Goal: Information Seeking & Learning: Learn about a topic

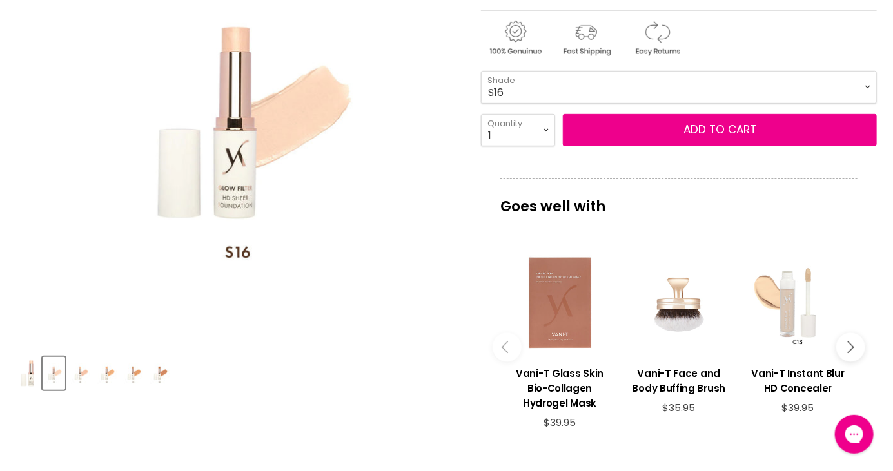
click at [81, 376] on img "Product thumbnails" at bounding box center [80, 373] width 20 height 30
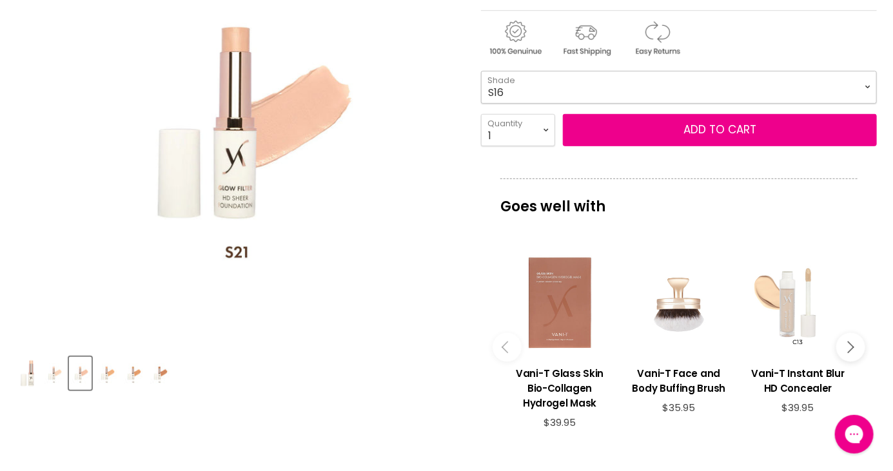
click at [868, 92] on select "S16 S21 S26 S30 S36" at bounding box center [679, 87] width 396 height 32
click at [104, 376] on img "Product thumbnails" at bounding box center [107, 373] width 20 height 30
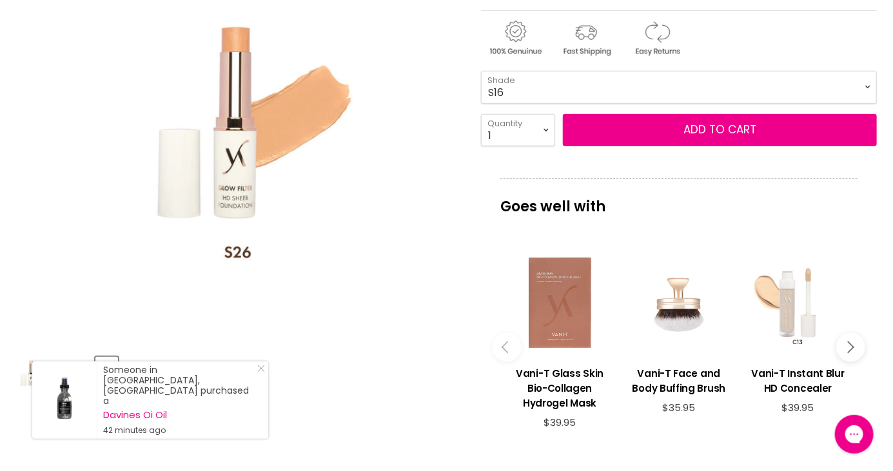
click at [44, 378] on img "Product thumbnails" at bounding box center [54, 373] width 20 height 30
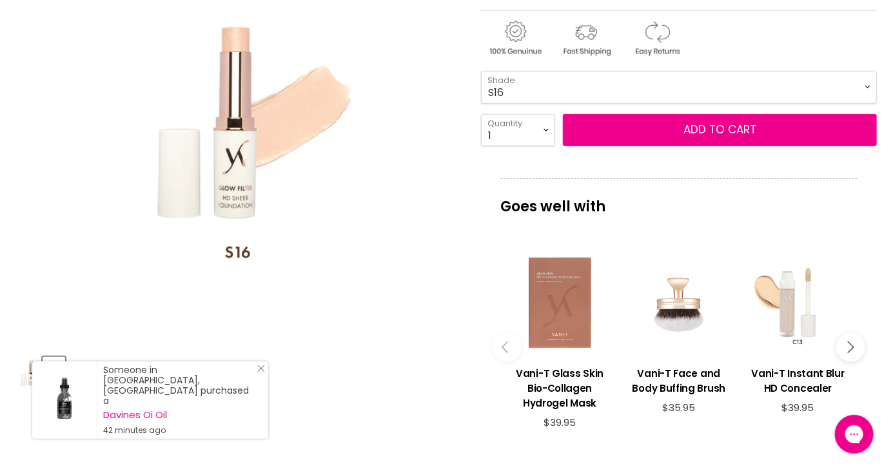
click at [242, 383] on div "Someone in [GEOGRAPHIC_DATA], [GEOGRAPHIC_DATA] purchased a Davines Oi Oil 42 m…" at bounding box center [179, 400] width 152 height 71
click at [261, 373] on icon "Close Icon" at bounding box center [261, 369] width 8 height 8
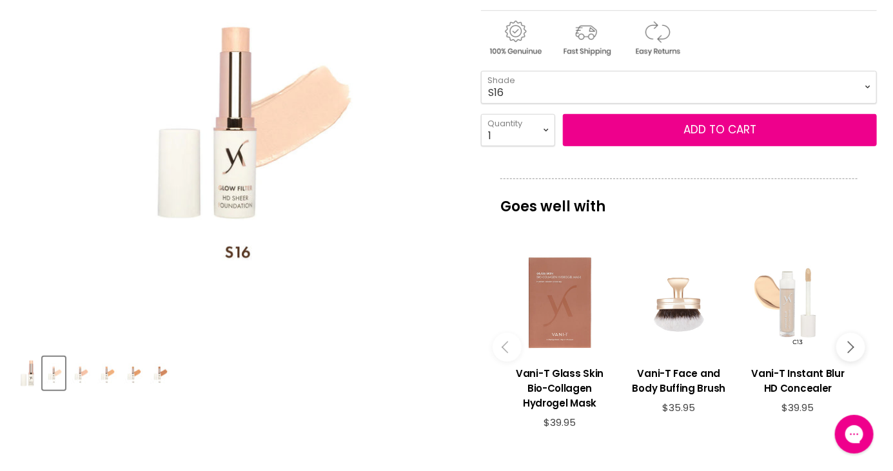
click at [86, 386] on img "Product thumbnails" at bounding box center [80, 373] width 20 height 30
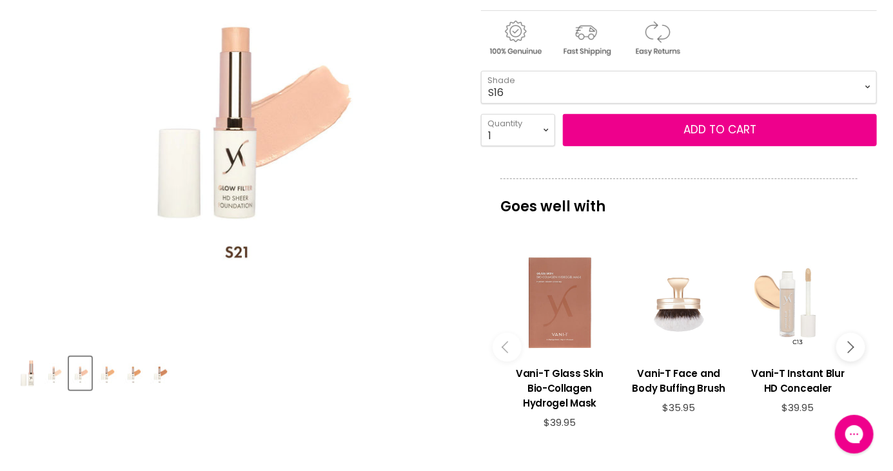
click at [108, 376] on img "Product thumbnails" at bounding box center [107, 373] width 20 height 30
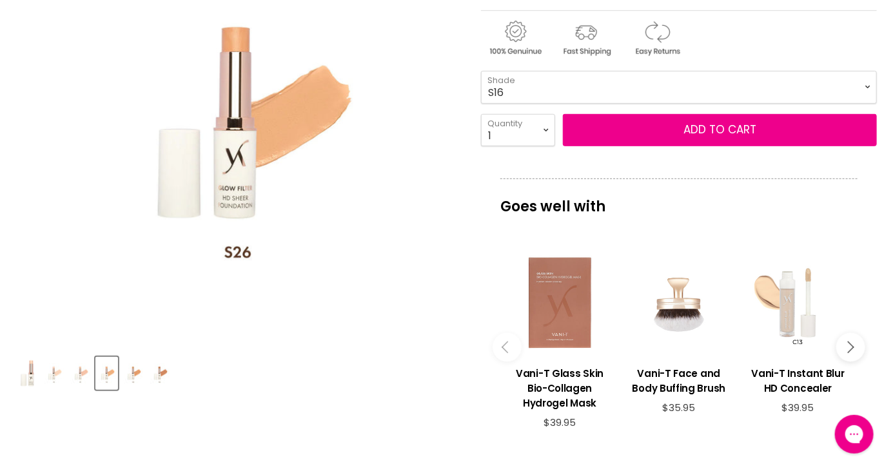
click at [137, 370] on img "Product thumbnails" at bounding box center [133, 373] width 20 height 30
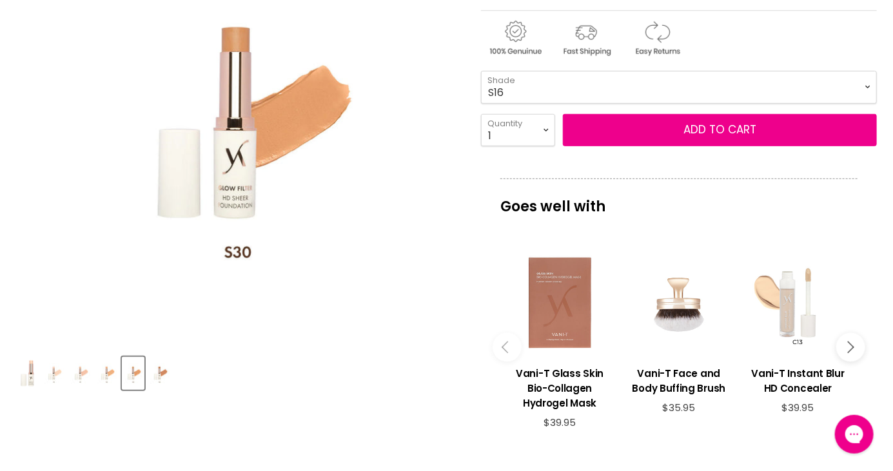
click at [160, 381] on img "Product thumbnails" at bounding box center [160, 373] width 20 height 30
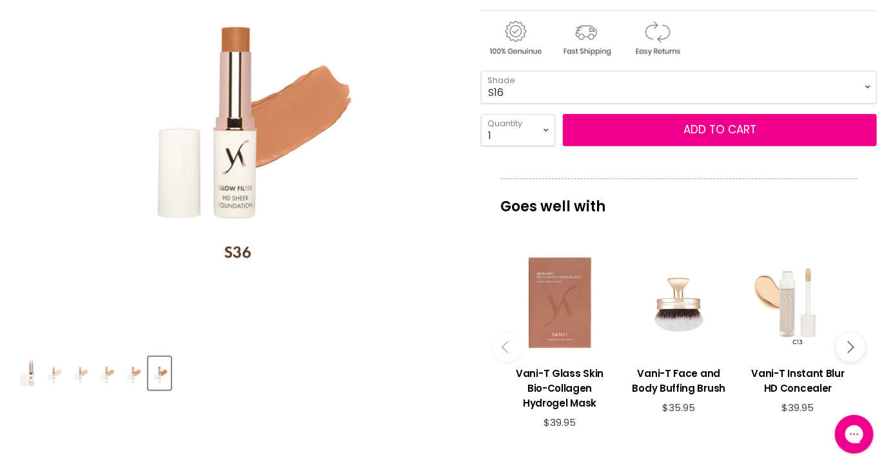
click at [73, 377] on img "Product thumbnails" at bounding box center [80, 373] width 20 height 30
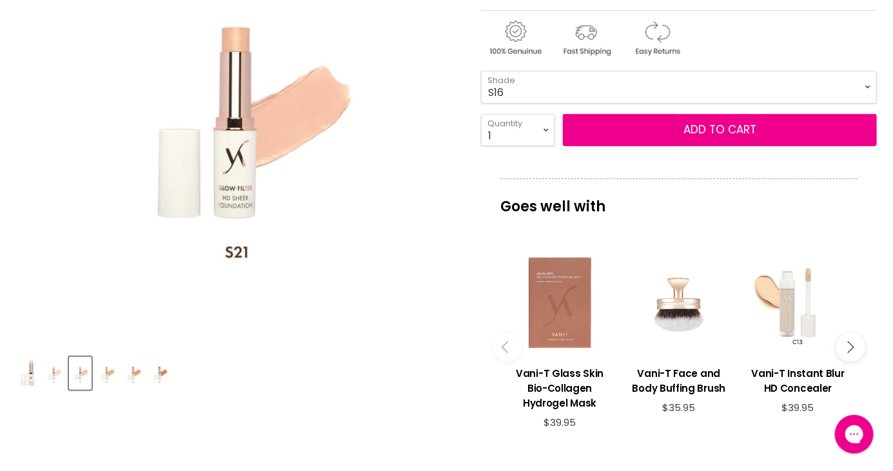
click at [50, 380] on img "Product thumbnails" at bounding box center [54, 373] width 20 height 30
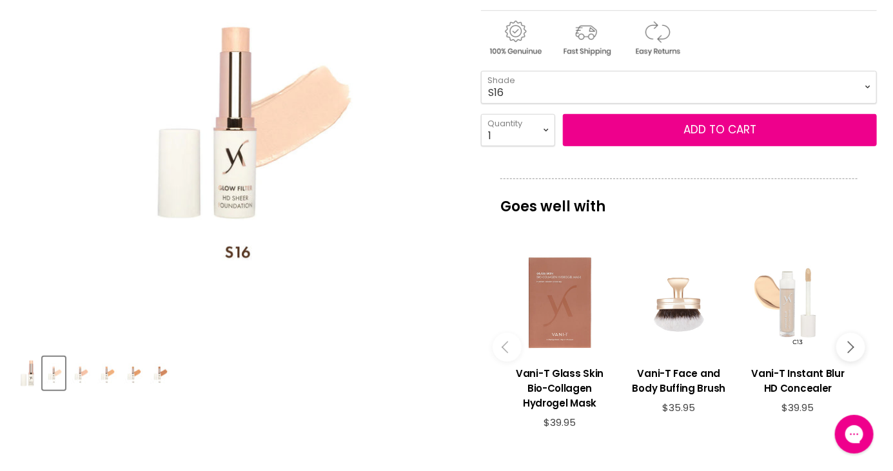
click at [76, 368] on img "Product thumbnails" at bounding box center [80, 373] width 20 height 30
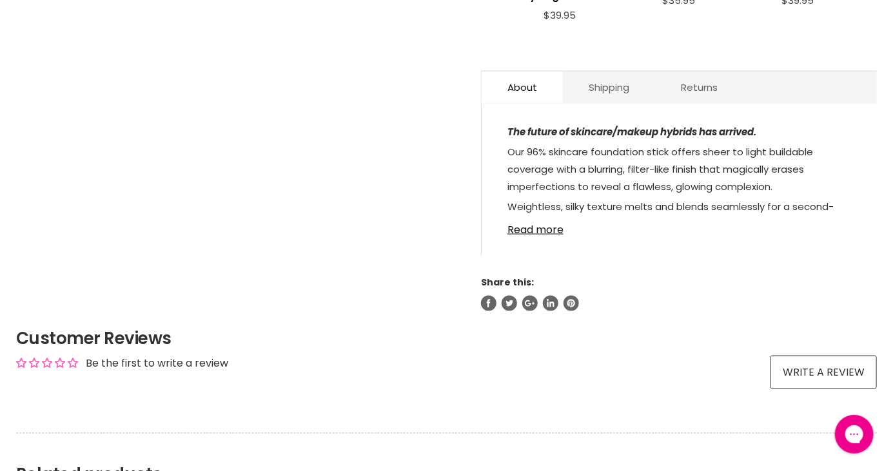
scroll to position [700, 0]
click at [529, 231] on link "Read more" at bounding box center [678, 225] width 343 height 19
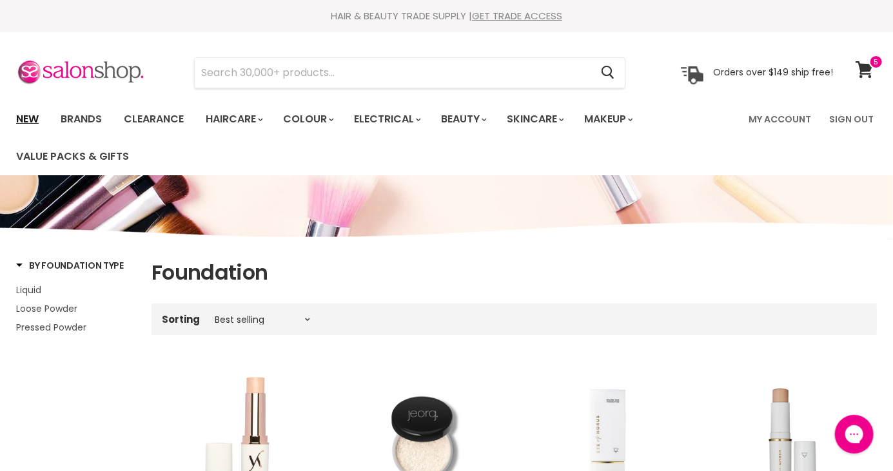
click at [23, 116] on link "New" at bounding box center [27, 119] width 42 height 27
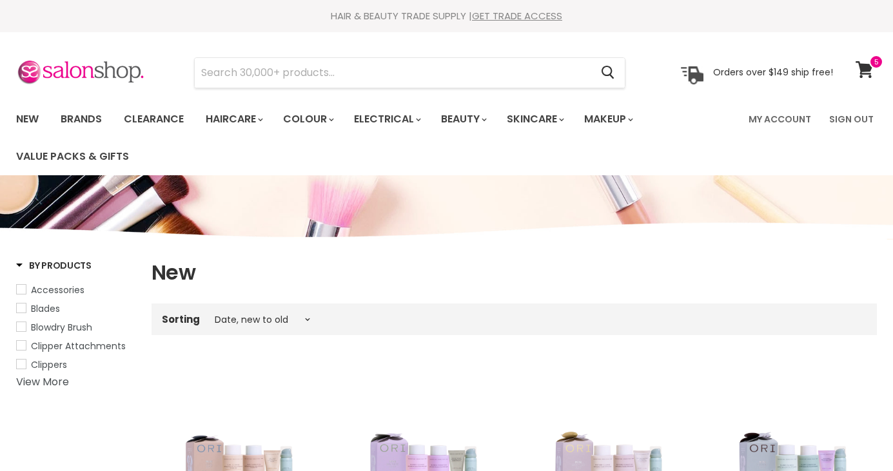
select select "created-descending"
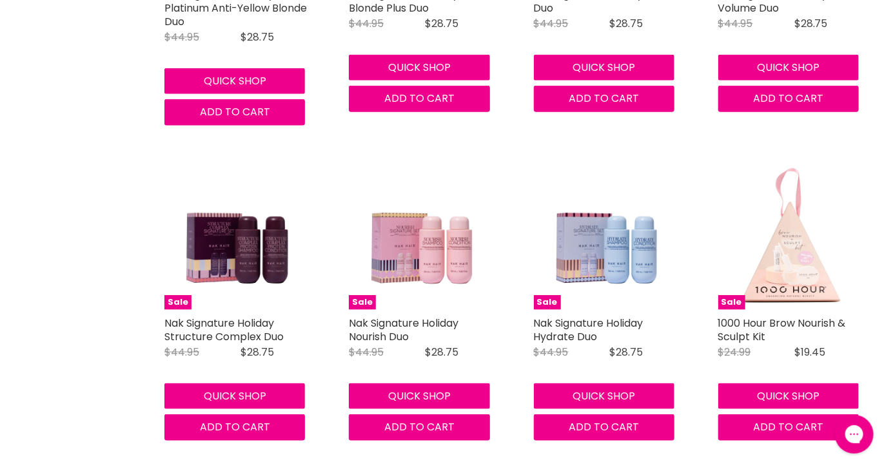
scroll to position [2745, 0]
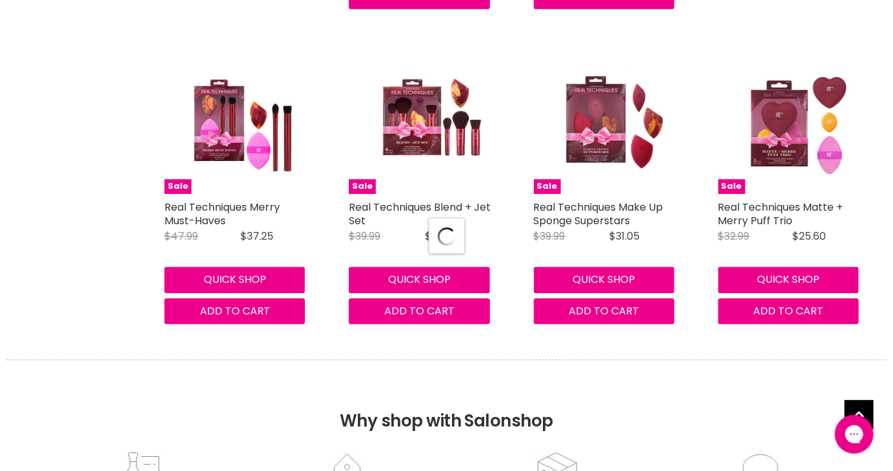
select select "created-descending"
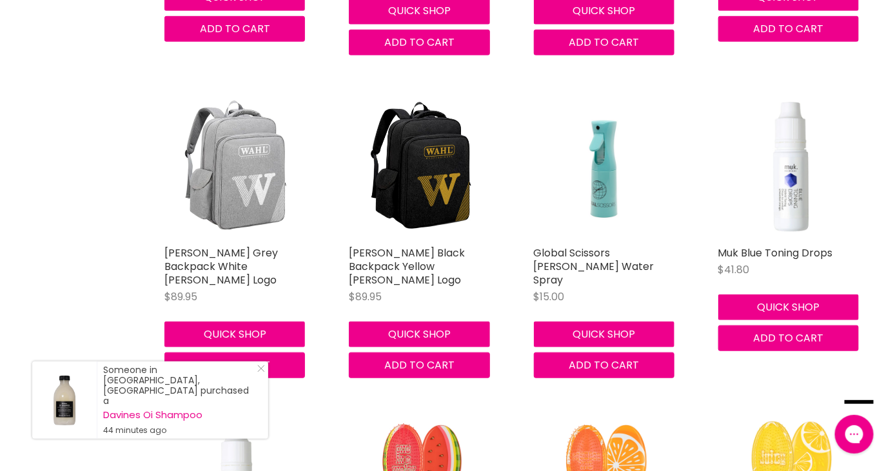
scroll to position [4731, 0]
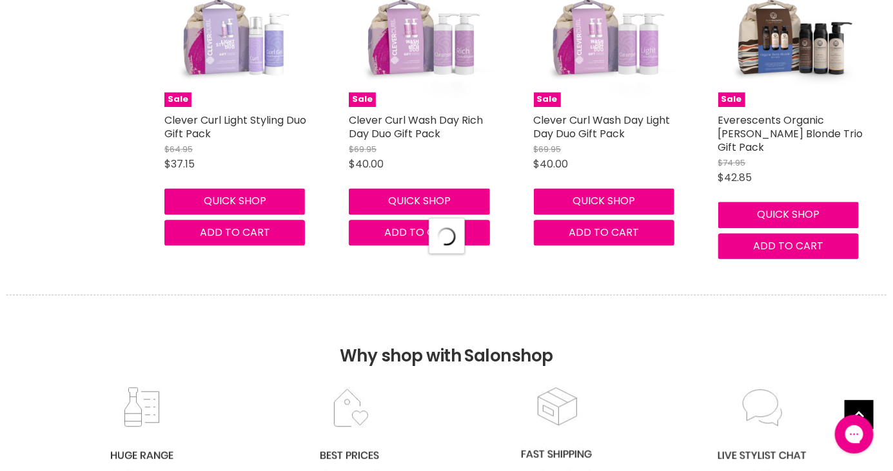
select select "created-descending"
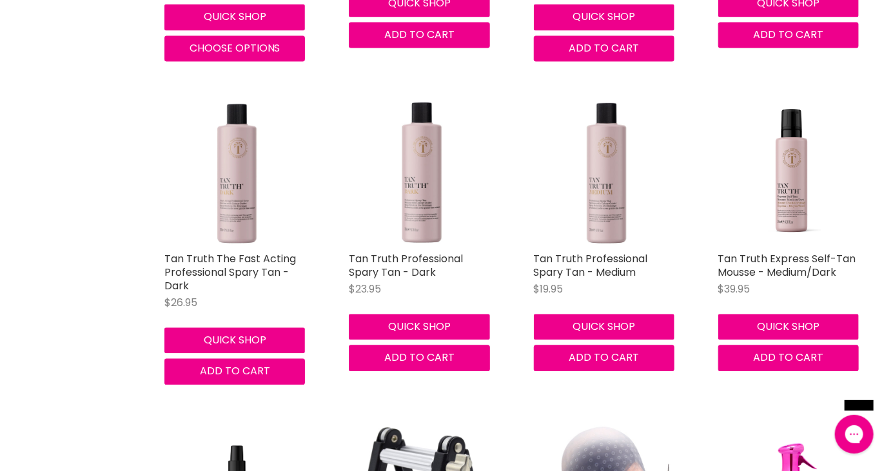
scroll to position [9782, 0]
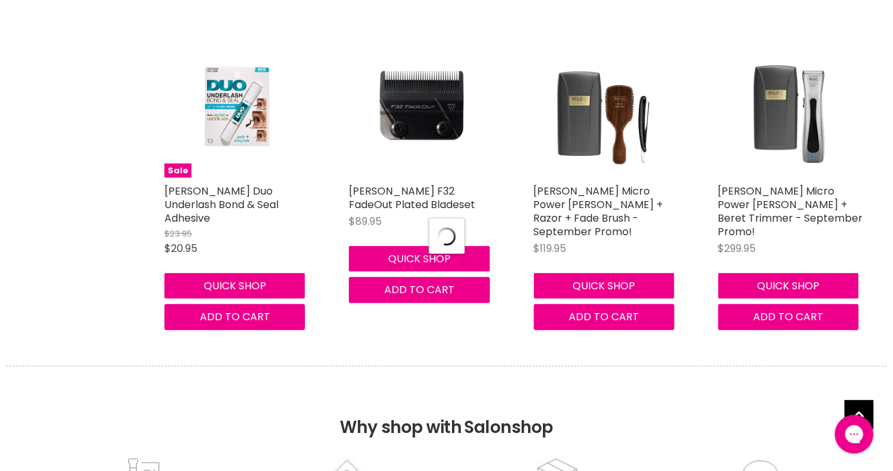
select select "created-descending"
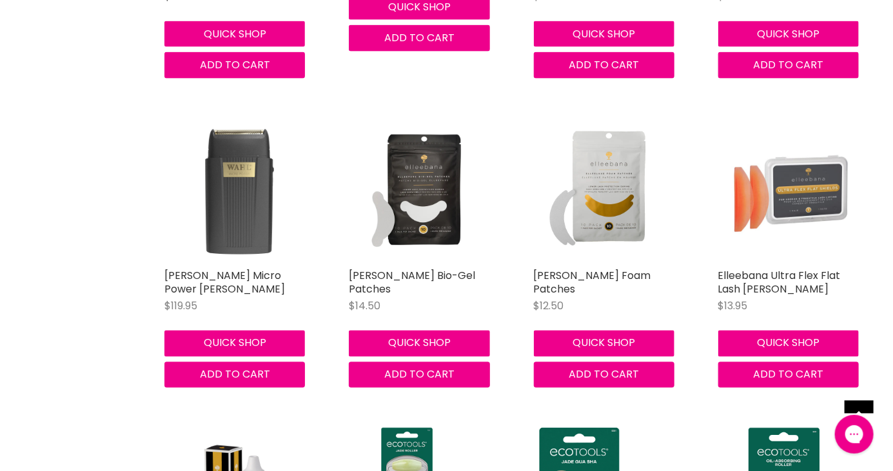
scroll to position [11715, 0]
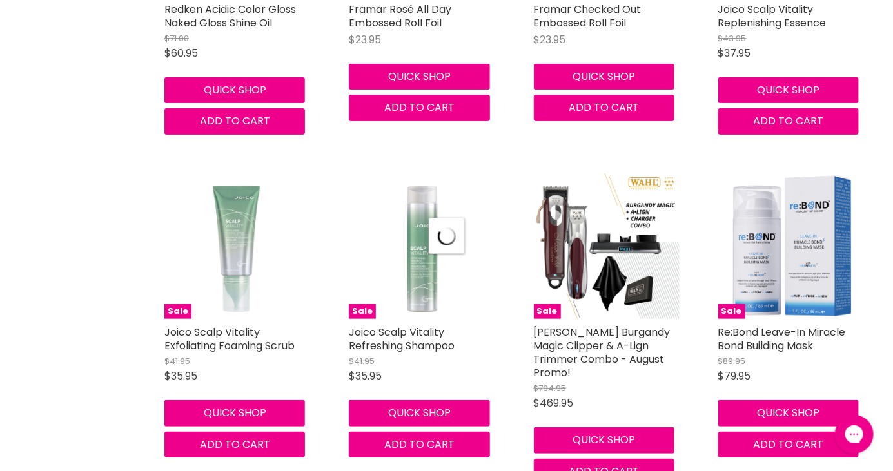
scroll to position [15189, 0]
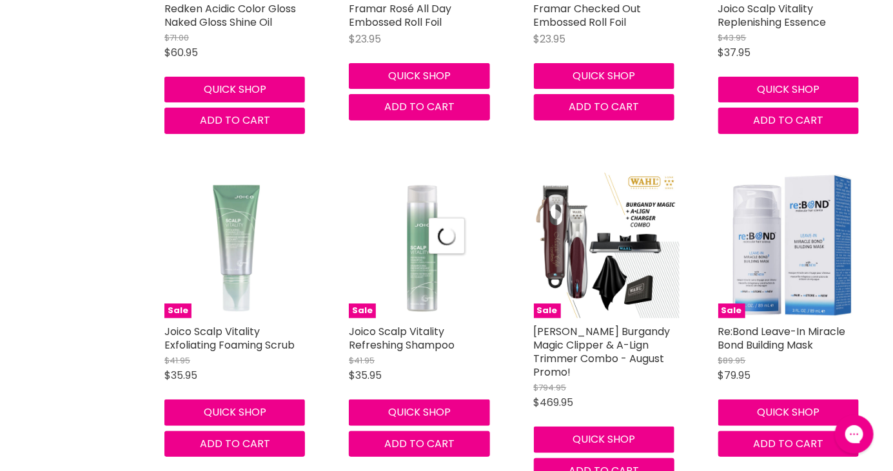
select select "created-descending"
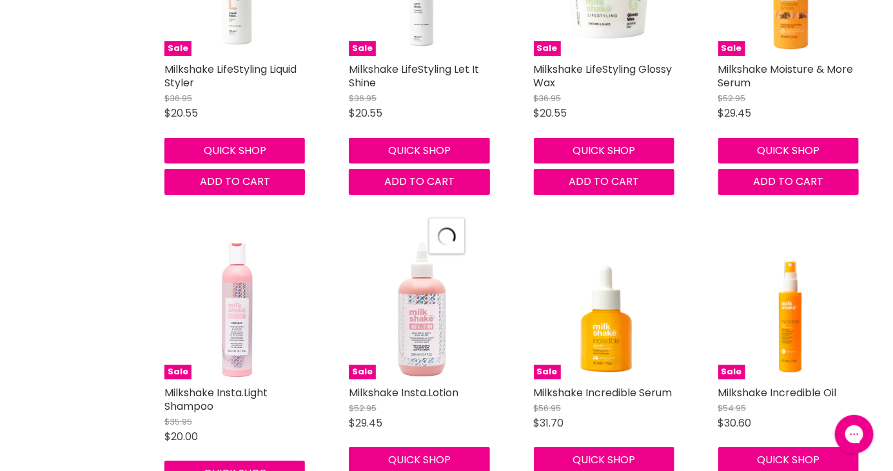
select select "created-descending"
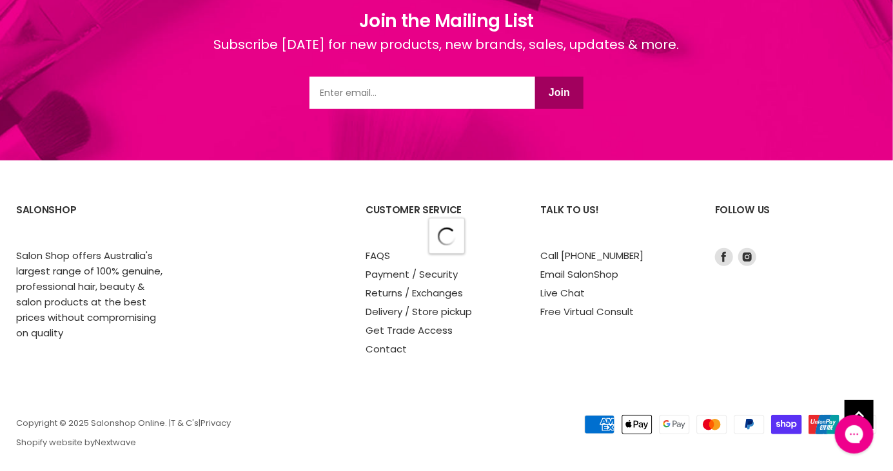
scroll to position [8439, 0]
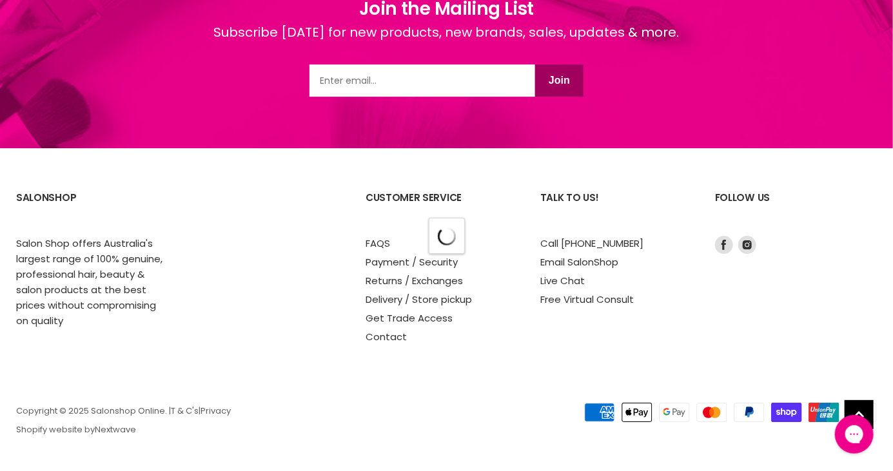
scroll to position [12215, 0]
select select "created-descending"
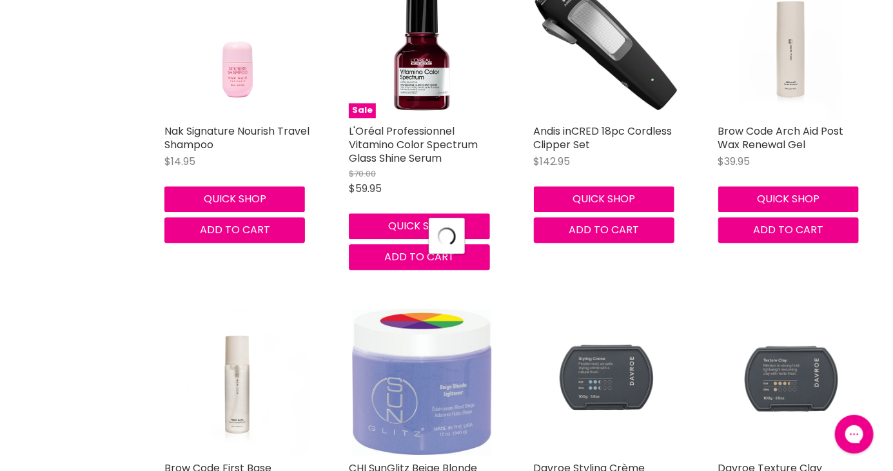
select select "created-descending"
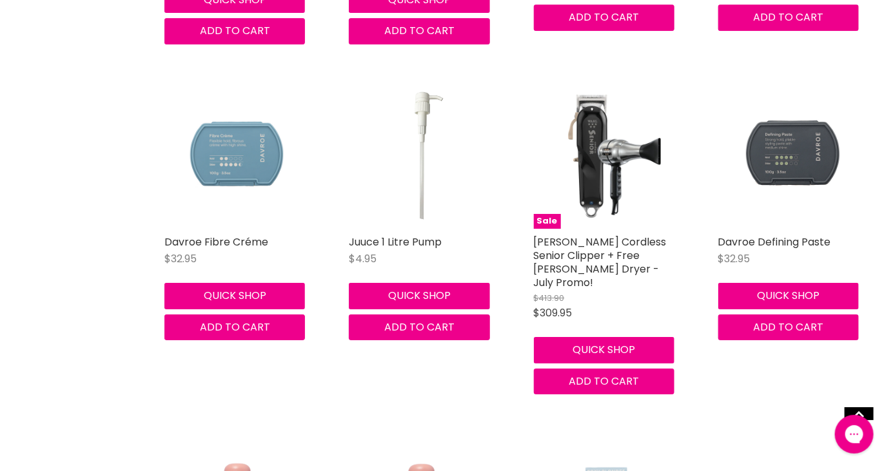
scroll to position [12381, 0]
